Goal: Check status: Check status

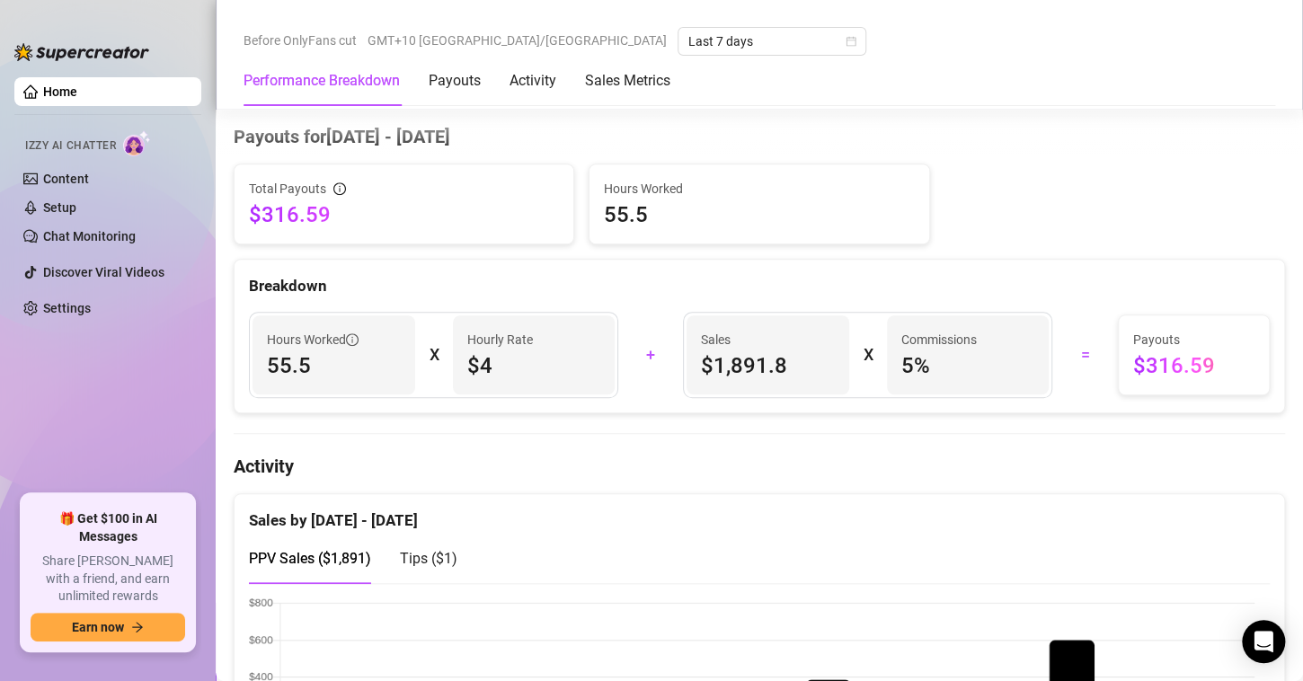
scroll to position [90, 0]
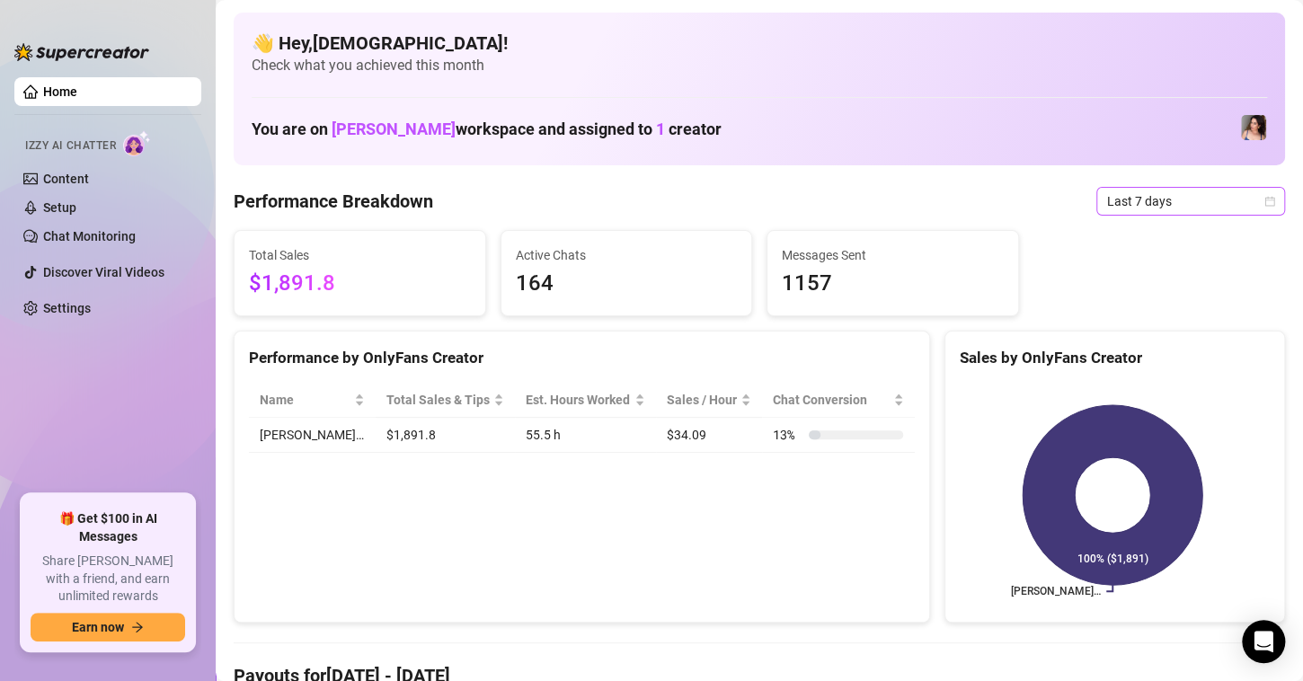
click at [1262, 201] on div "Last 7 days" at bounding box center [1190, 201] width 189 height 29
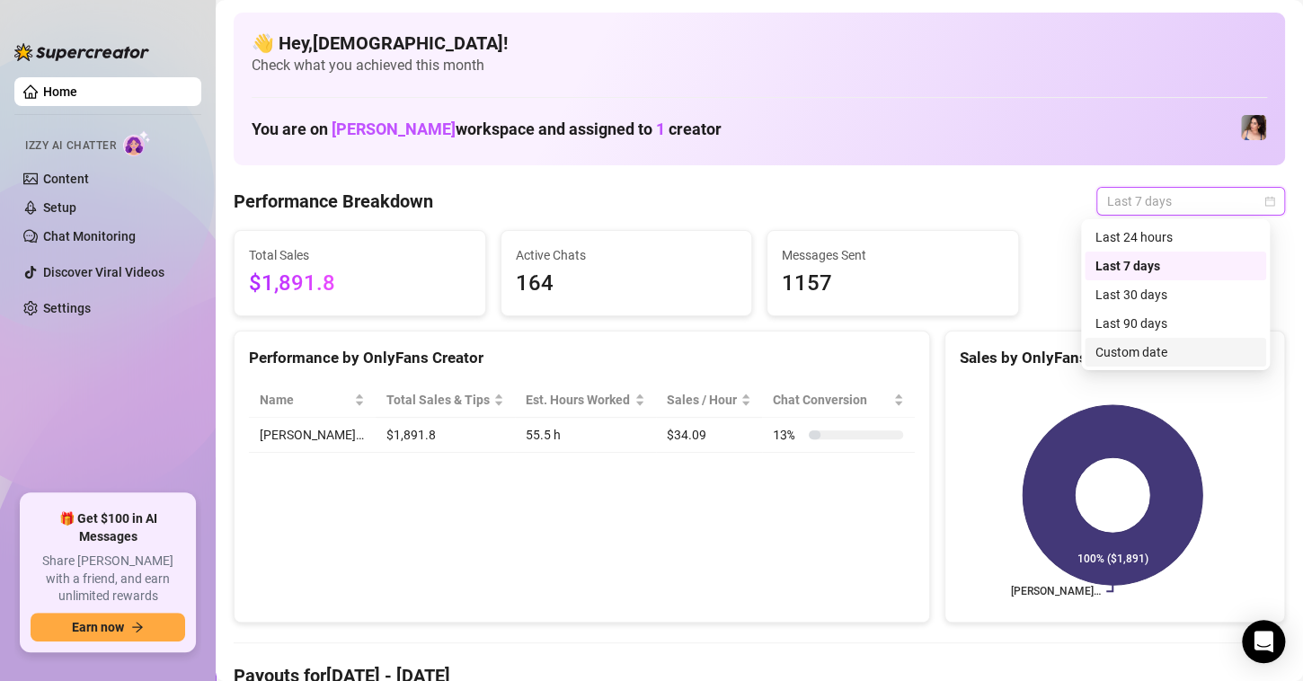
click at [1173, 356] on div "Custom date" at bounding box center [1175, 352] width 160 height 20
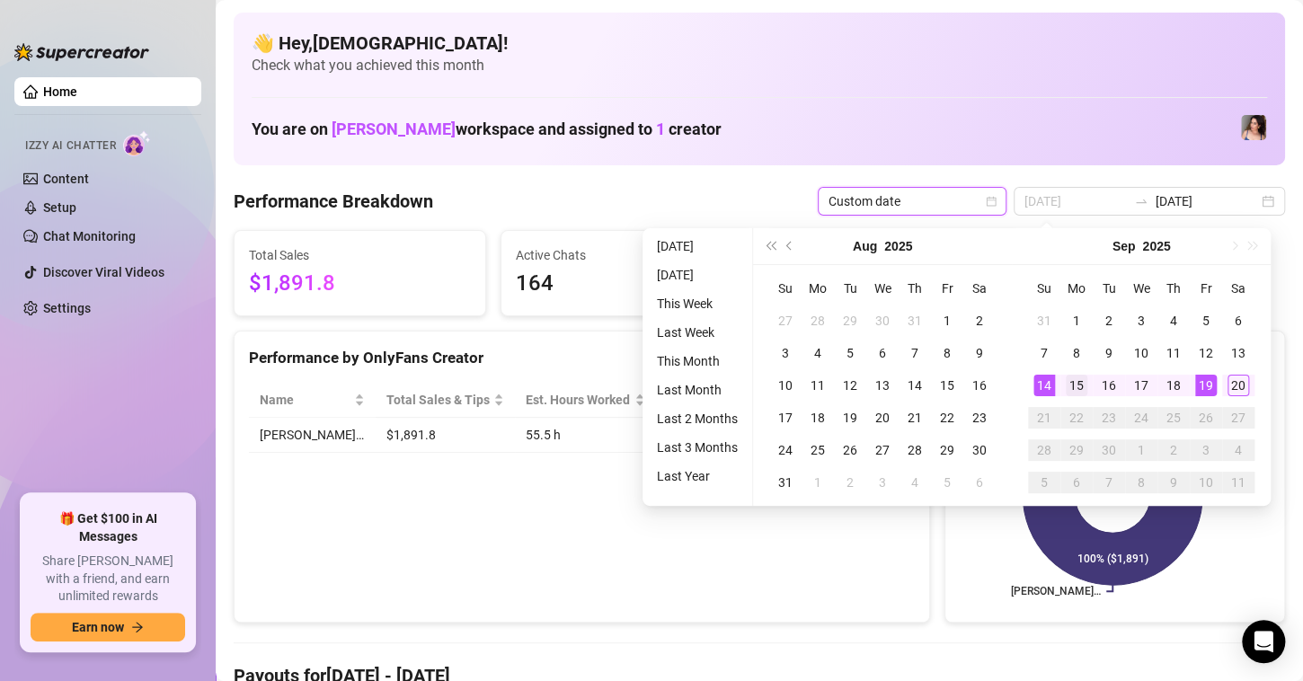
type input "[DATE]"
click at [1071, 385] on div "15" at bounding box center [1077, 386] width 22 height 22
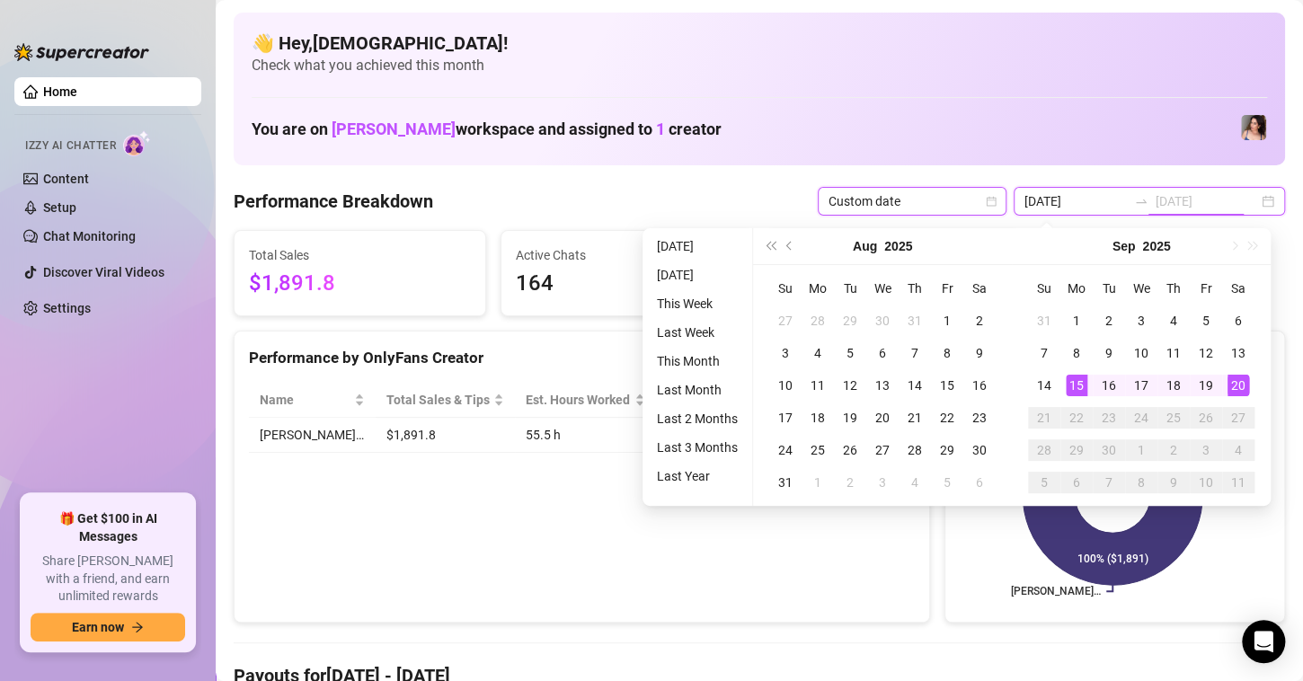
type input "[DATE]"
click at [1243, 382] on div "20" at bounding box center [1238, 386] width 22 height 22
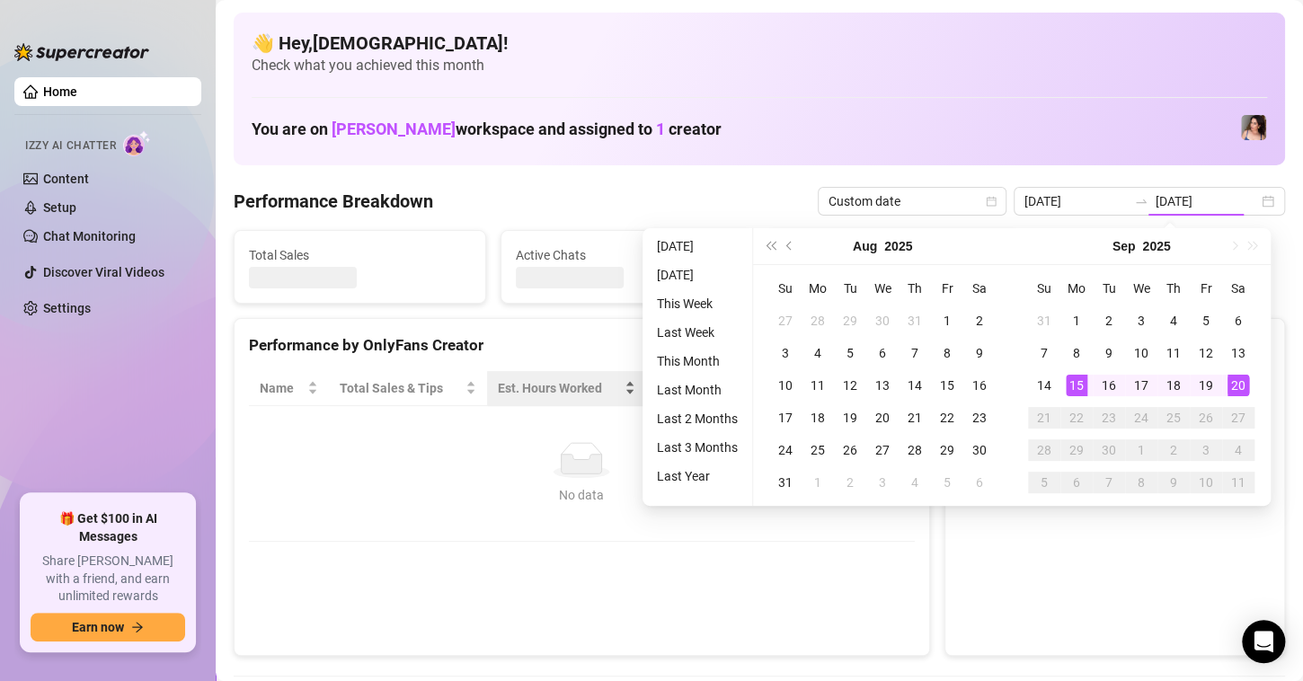
type input "[DATE]"
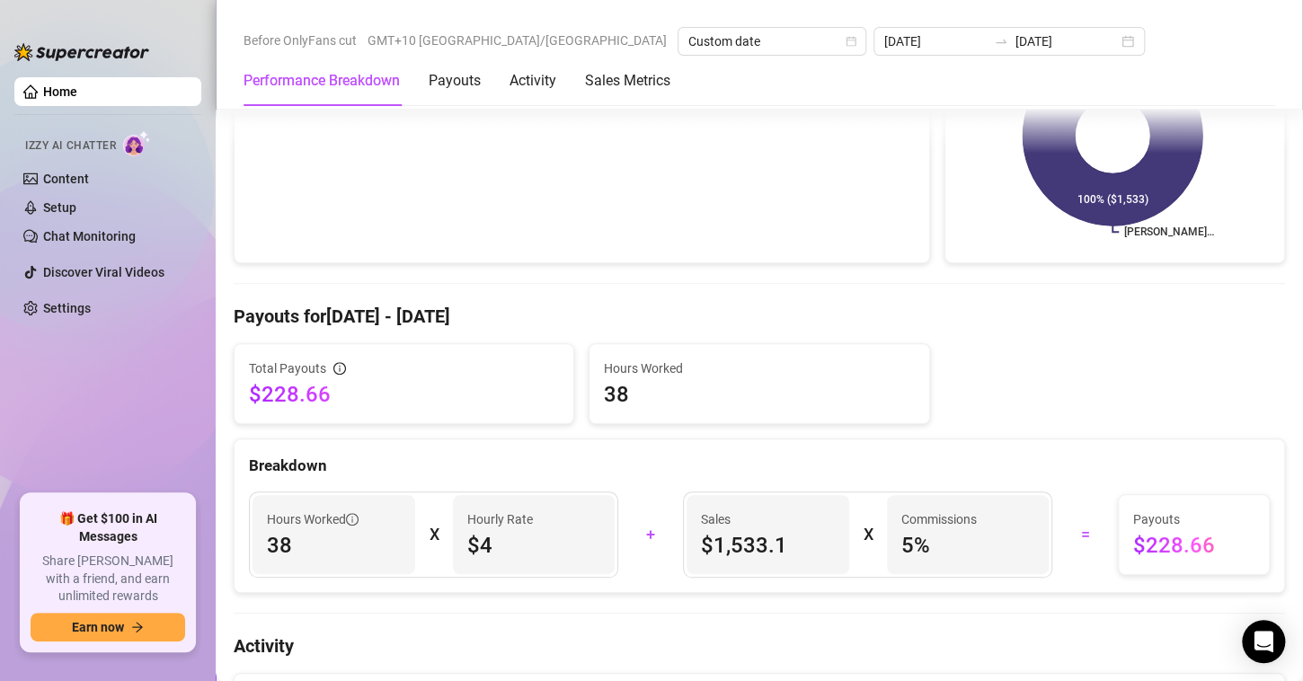
scroll to position [449, 0]
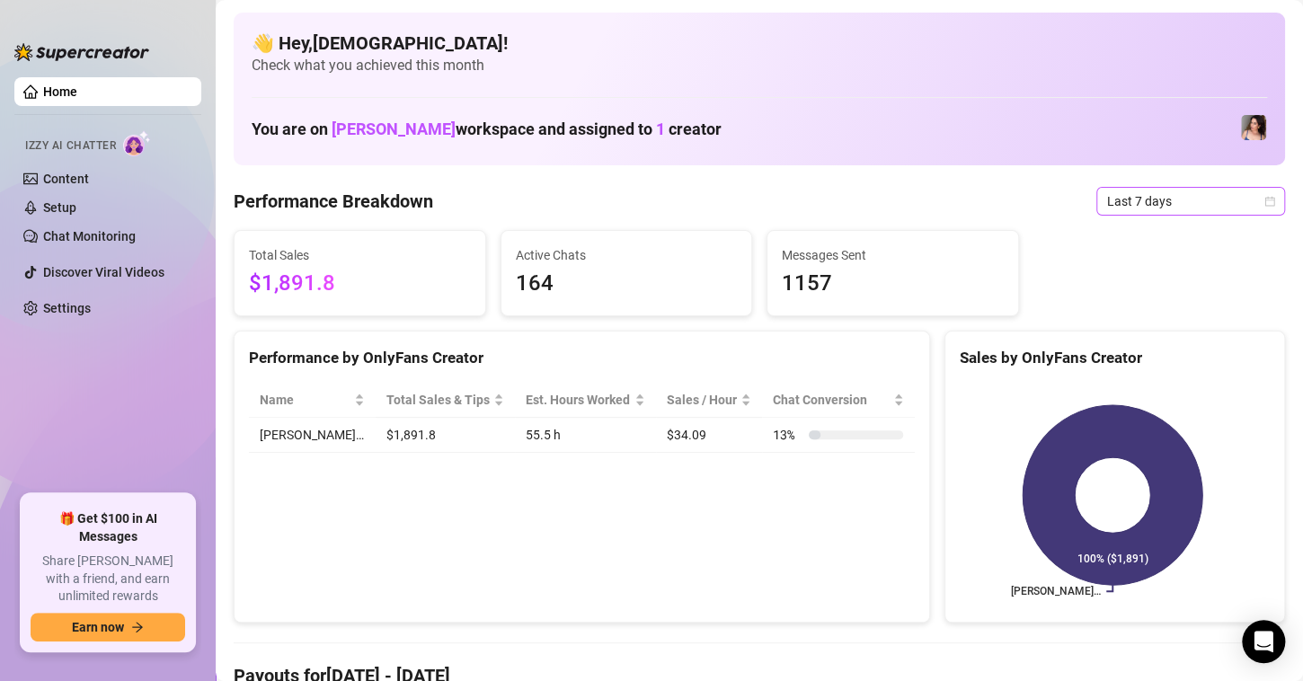
click at [1264, 202] on icon "calendar" at bounding box center [1269, 201] width 11 height 11
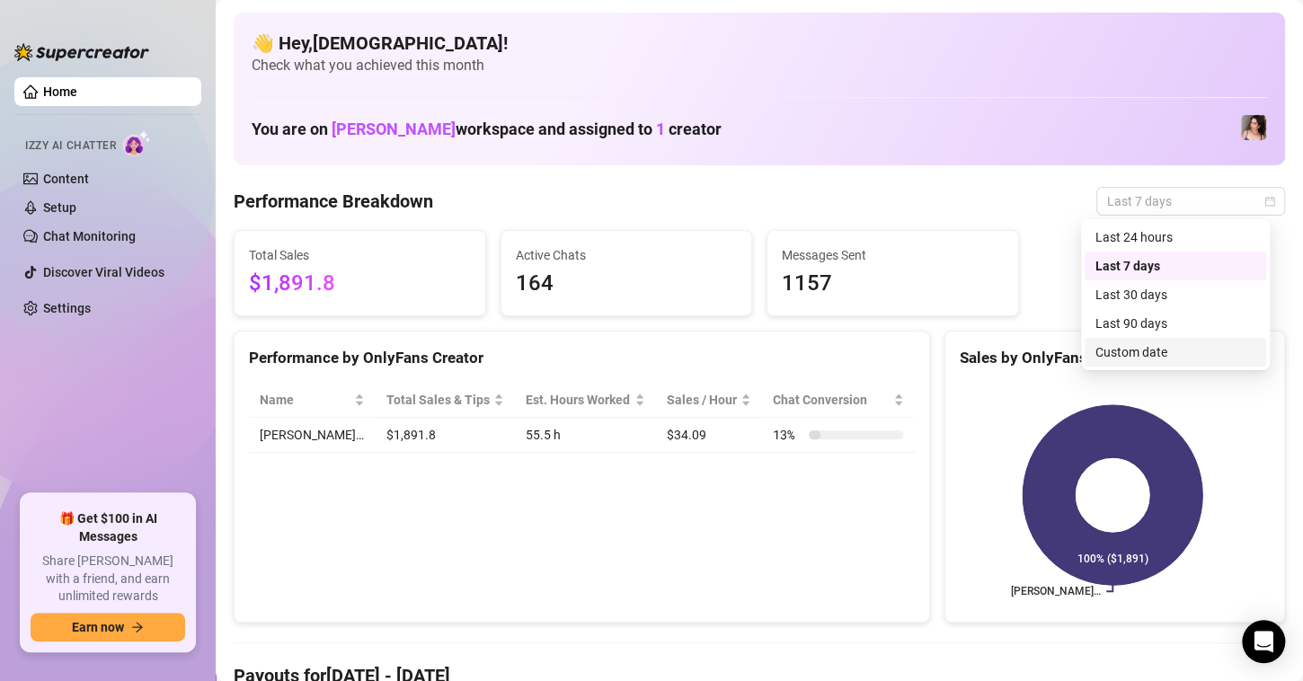
click at [1150, 360] on div "Custom date" at bounding box center [1175, 352] width 160 height 20
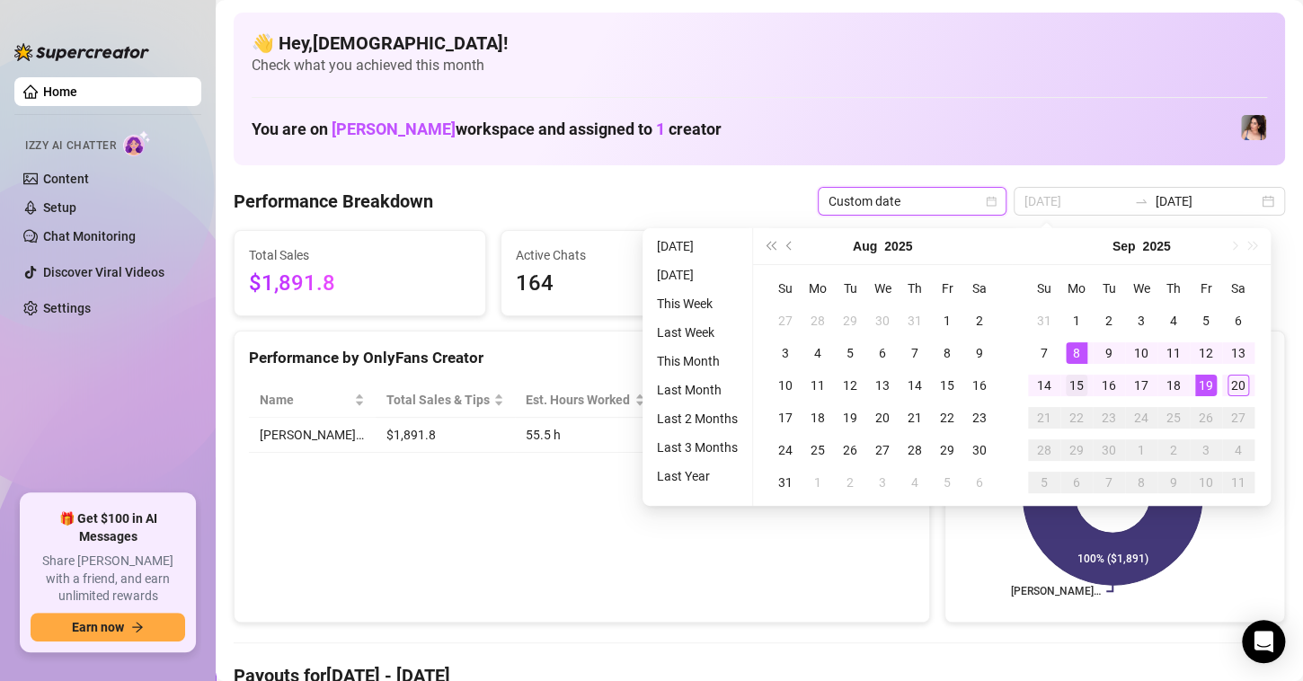
type input "[DATE]"
click at [1060, 369] on td "15" at bounding box center [1076, 385] width 32 height 32
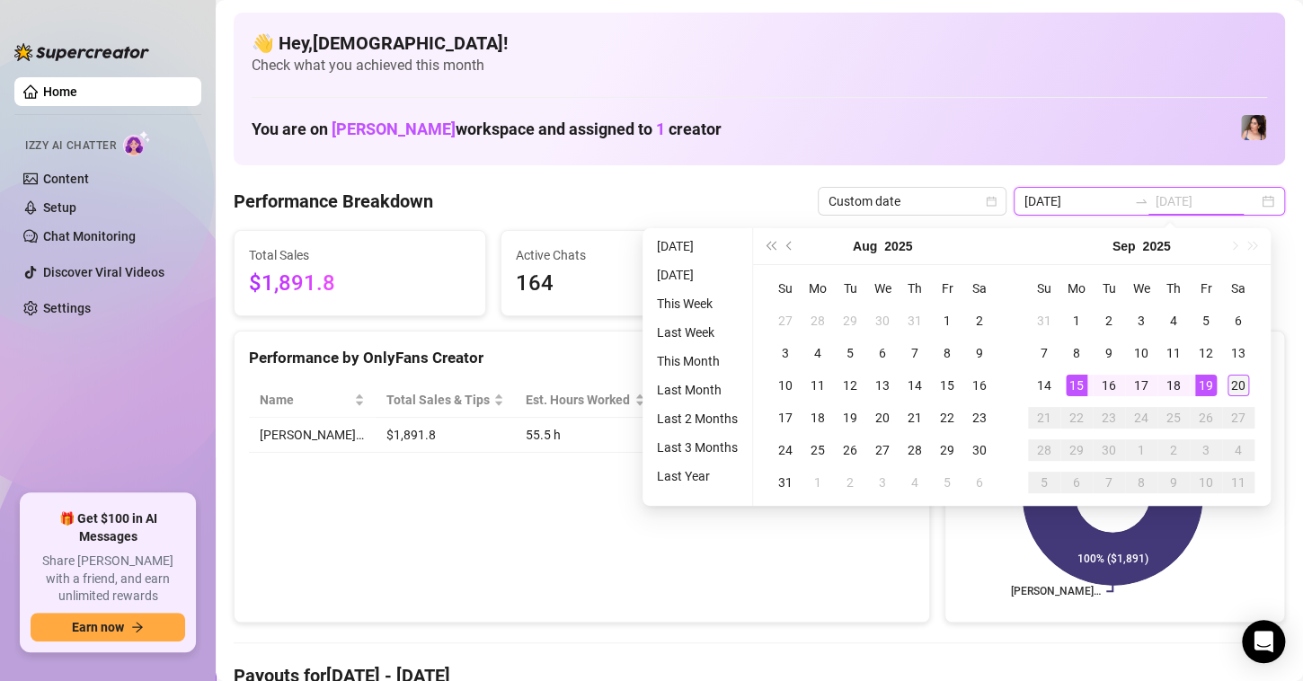
type input "[DATE]"
click at [1234, 376] on div "20" at bounding box center [1238, 386] width 22 height 22
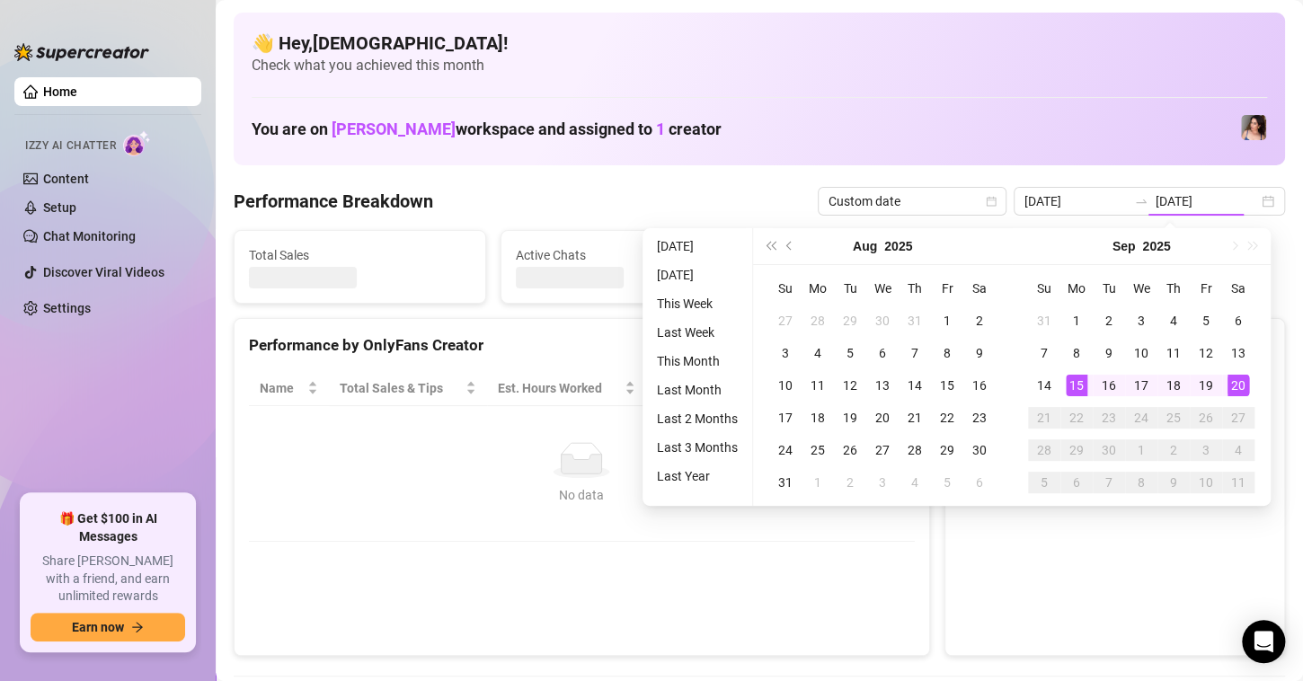
type input "2025-09-15"
type input "2025-09-20"
